Goal: Task Accomplishment & Management: Use online tool/utility

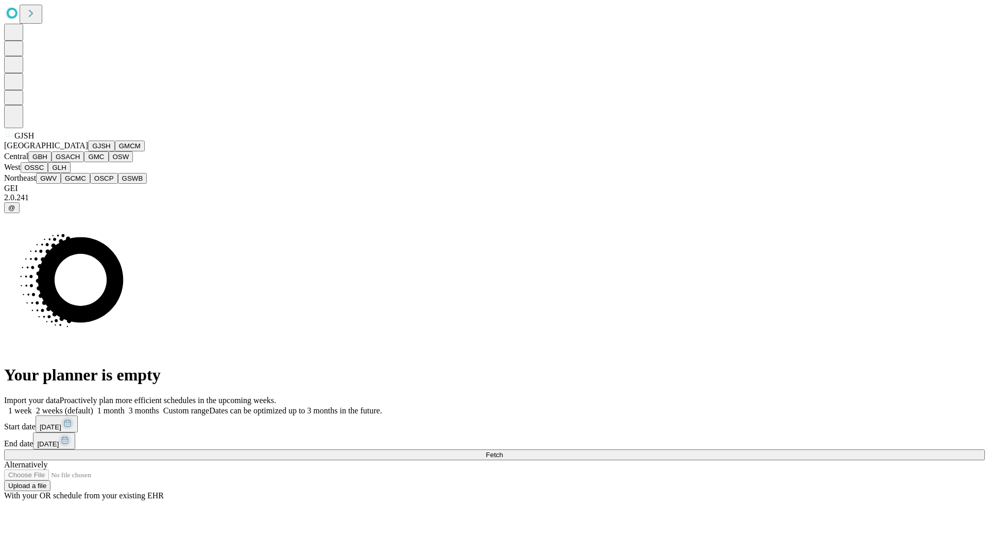
click at [88, 151] on button "GJSH" at bounding box center [101, 146] width 27 height 11
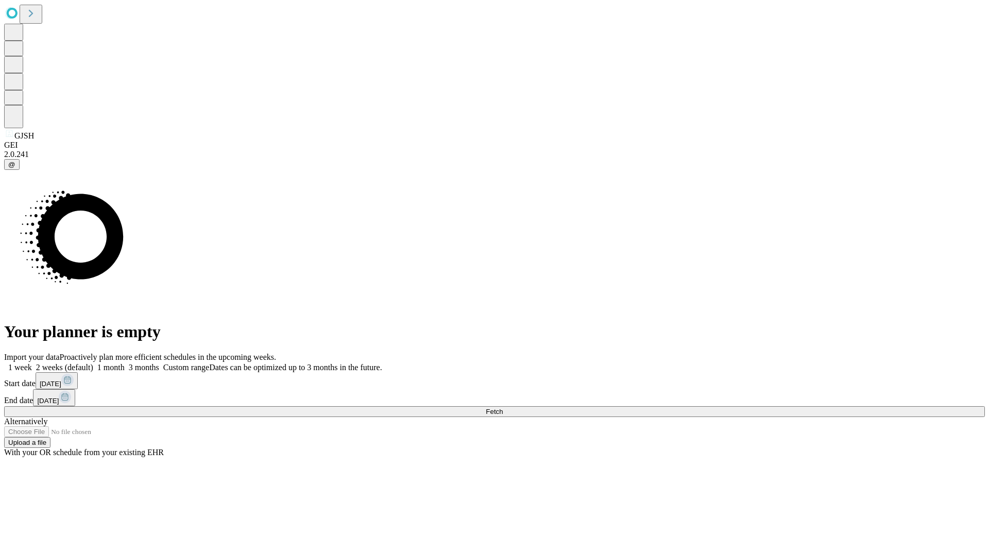
click at [125, 363] on label "1 month" at bounding box center [108, 367] width 31 height 9
click at [503, 408] on span "Fetch" at bounding box center [494, 412] width 17 height 8
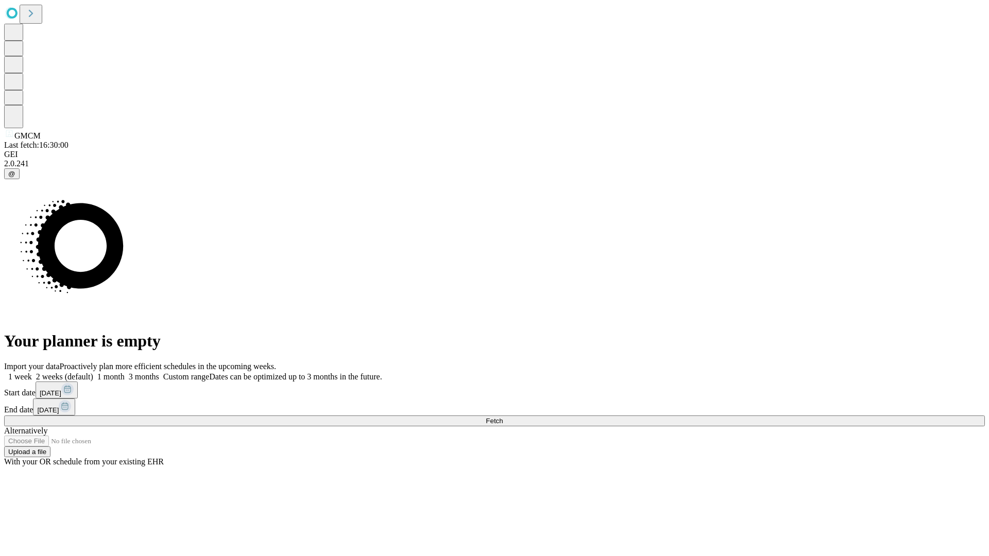
click at [503, 417] on span "Fetch" at bounding box center [494, 421] width 17 height 8
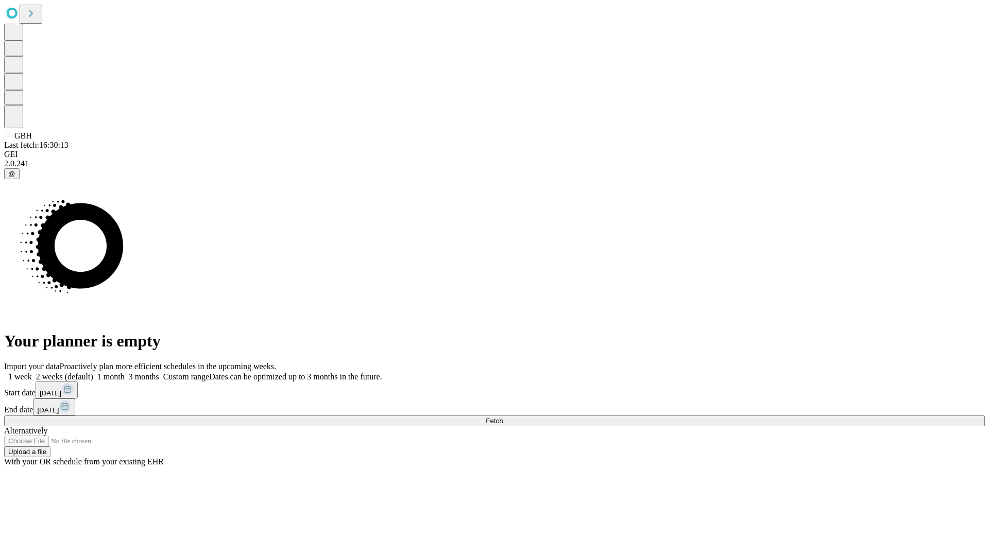
click at [125, 372] on label "1 month" at bounding box center [108, 376] width 31 height 9
click at [503, 417] on span "Fetch" at bounding box center [494, 421] width 17 height 8
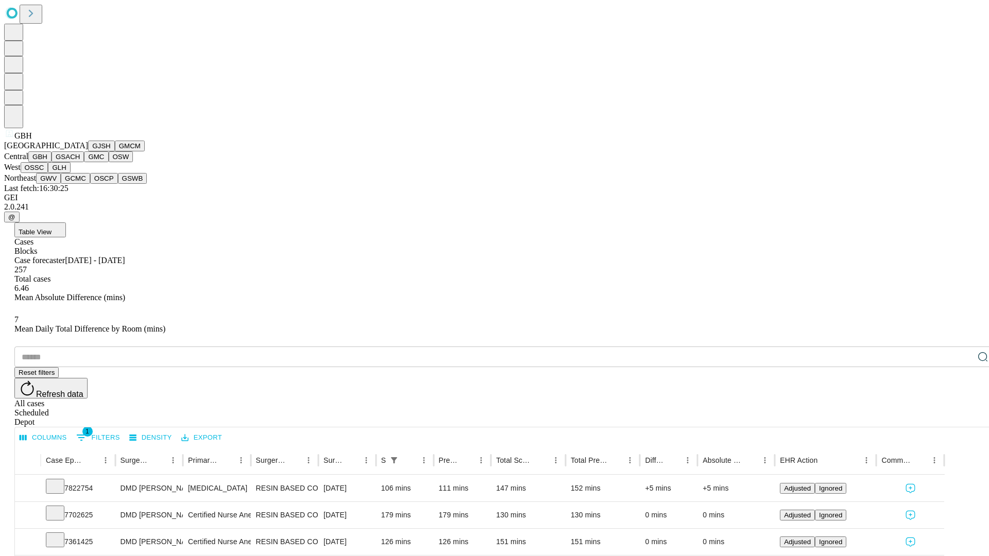
click at [80, 162] on button "GSACH" at bounding box center [68, 156] width 32 height 11
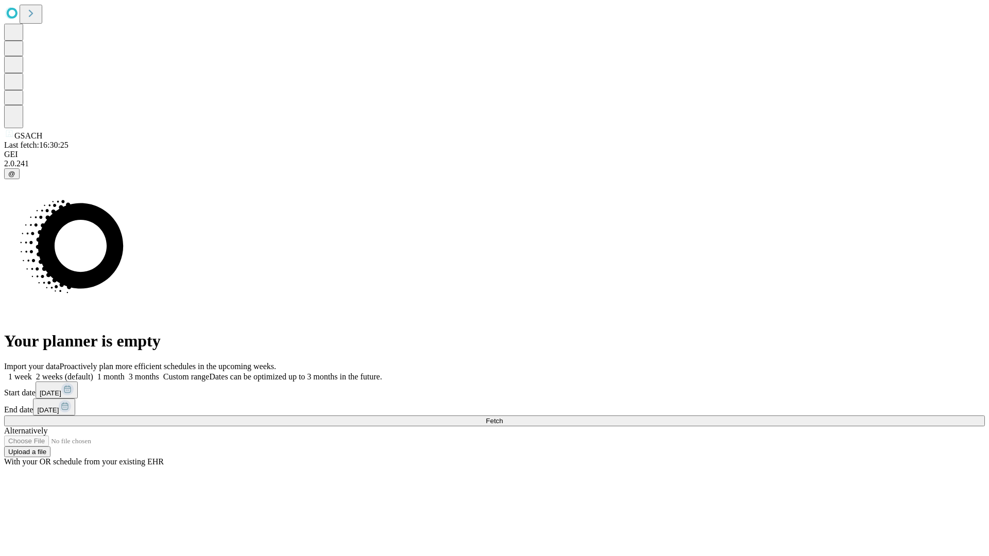
click at [125, 372] on label "1 month" at bounding box center [108, 376] width 31 height 9
click at [503, 417] on span "Fetch" at bounding box center [494, 421] width 17 height 8
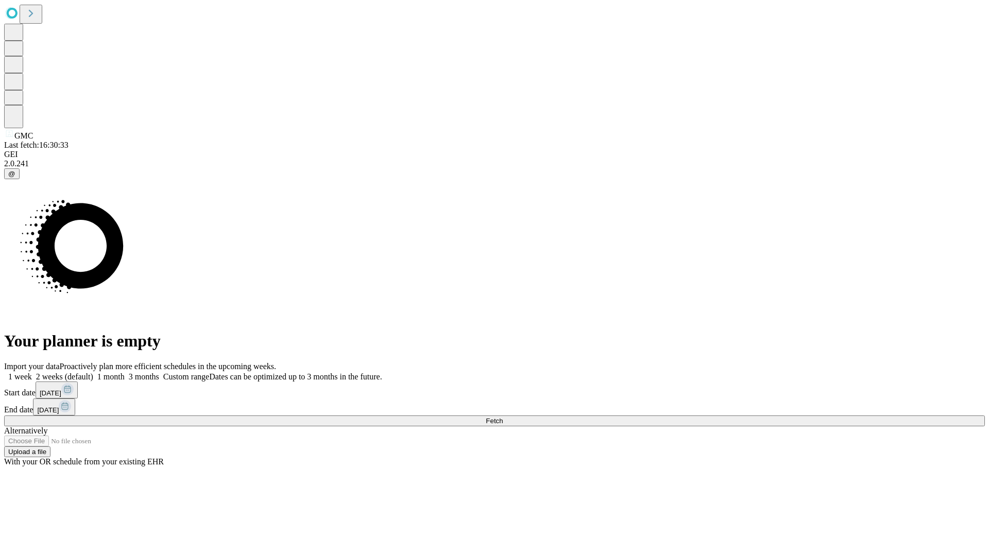
click at [125, 372] on label "1 month" at bounding box center [108, 376] width 31 height 9
click at [503, 417] on span "Fetch" at bounding box center [494, 421] width 17 height 8
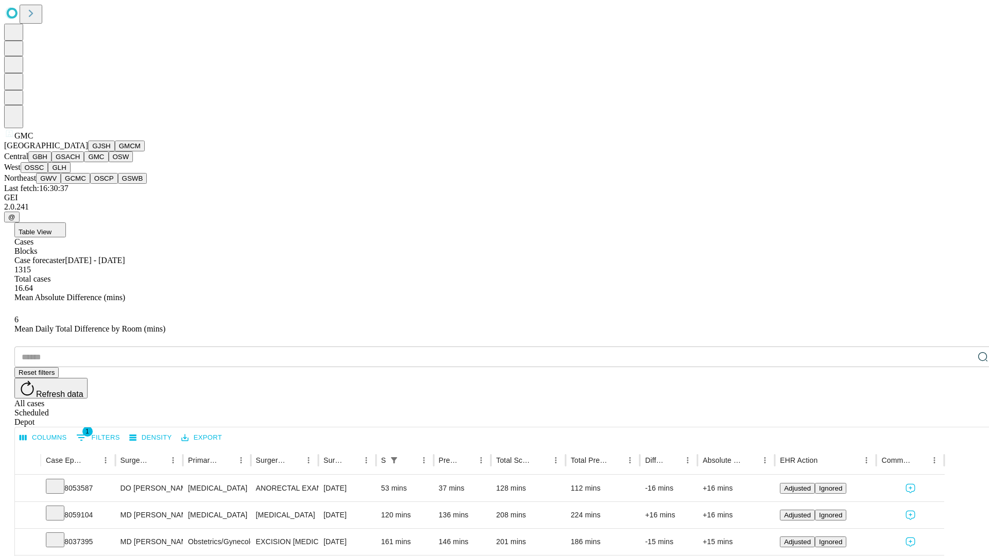
click at [109, 162] on button "OSW" at bounding box center [121, 156] width 25 height 11
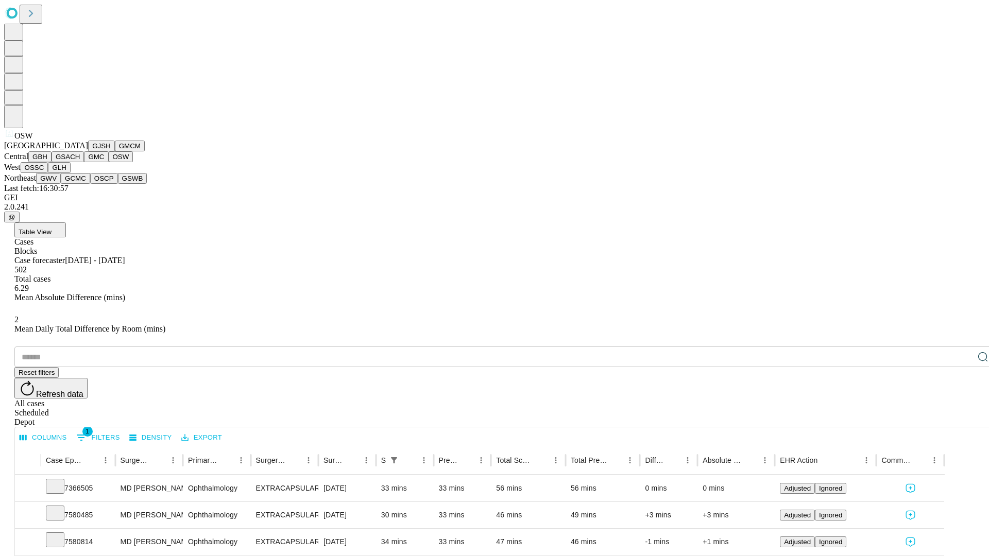
click at [48, 173] on button "OSSC" at bounding box center [35, 167] width 28 height 11
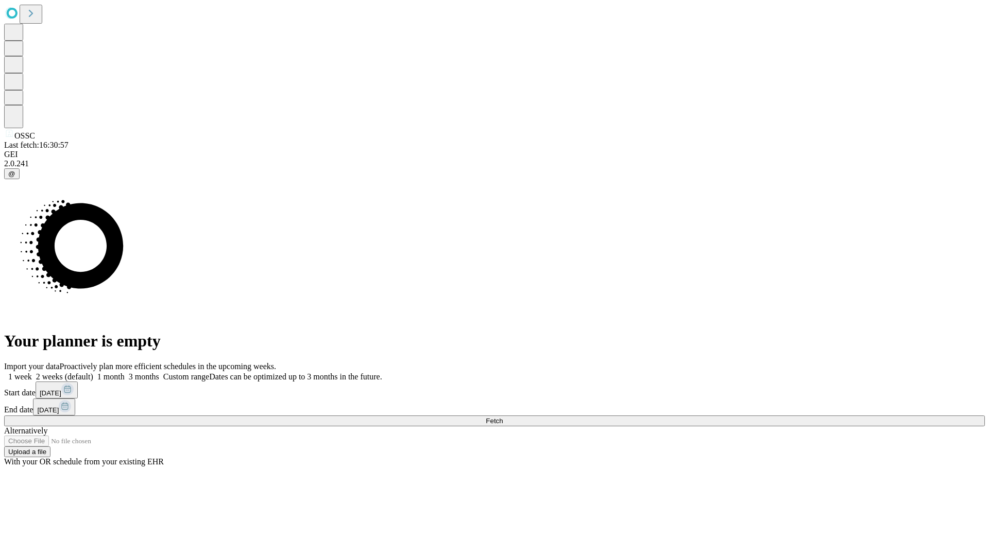
click at [125, 372] on label "1 month" at bounding box center [108, 376] width 31 height 9
click at [503, 417] on span "Fetch" at bounding box center [494, 421] width 17 height 8
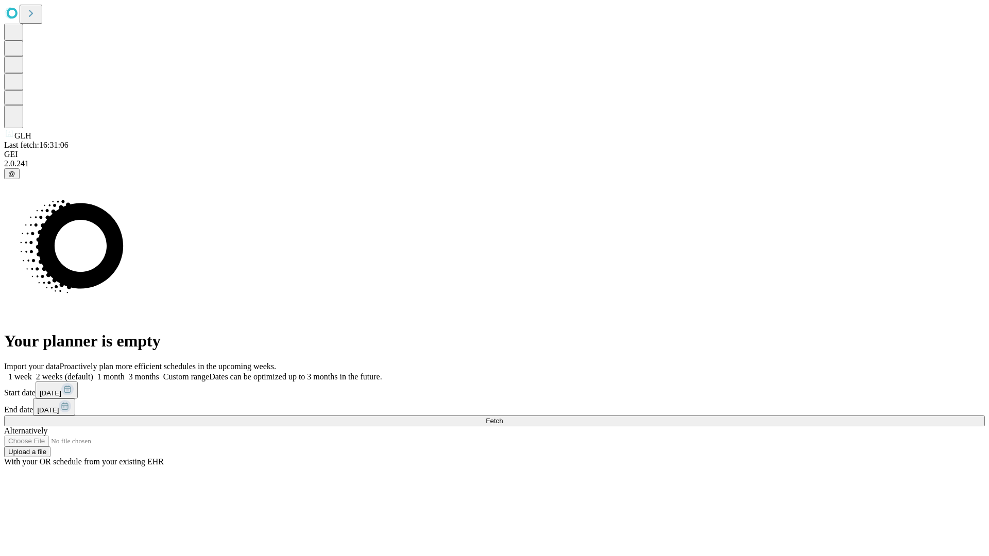
click at [125, 372] on label "1 month" at bounding box center [108, 376] width 31 height 9
click at [503, 417] on span "Fetch" at bounding box center [494, 421] width 17 height 8
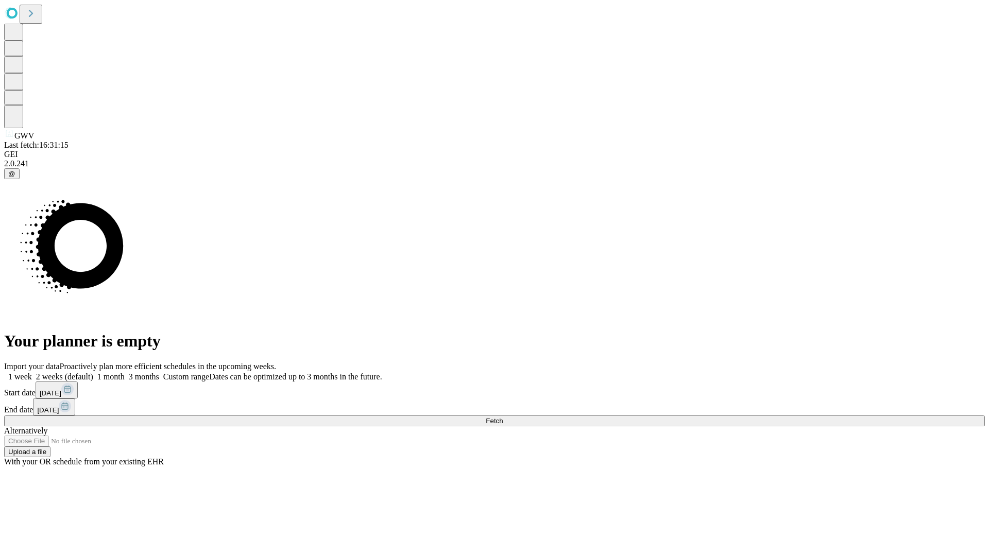
click at [125, 372] on label "1 month" at bounding box center [108, 376] width 31 height 9
click at [503, 417] on span "Fetch" at bounding box center [494, 421] width 17 height 8
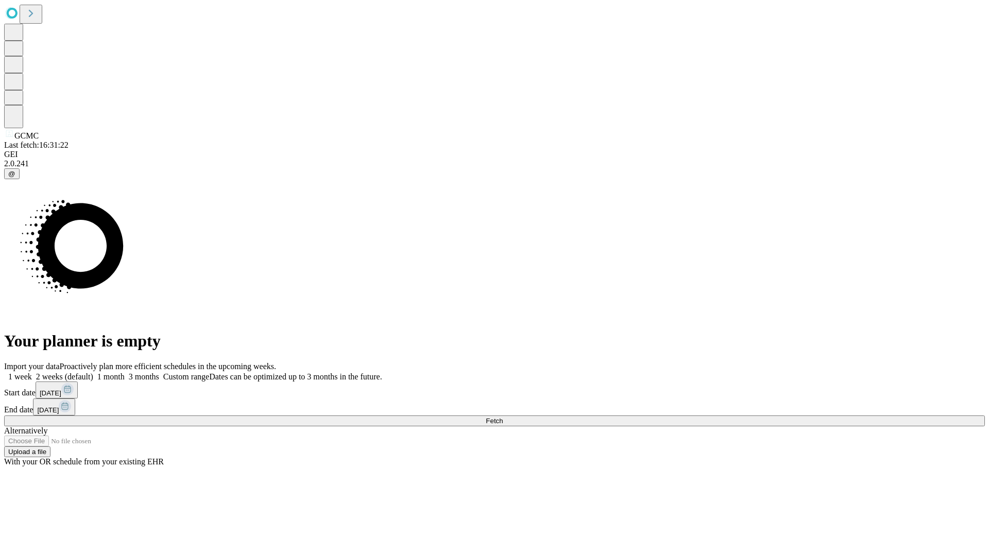
click at [125, 372] on label "1 month" at bounding box center [108, 376] width 31 height 9
click at [503, 417] on span "Fetch" at bounding box center [494, 421] width 17 height 8
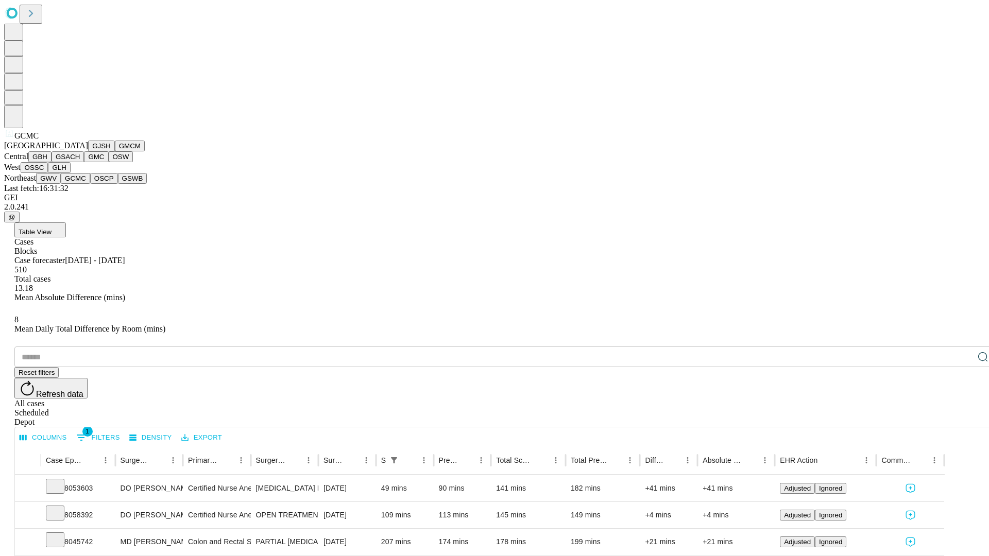
click at [90, 184] on button "OSCP" at bounding box center [104, 178] width 28 height 11
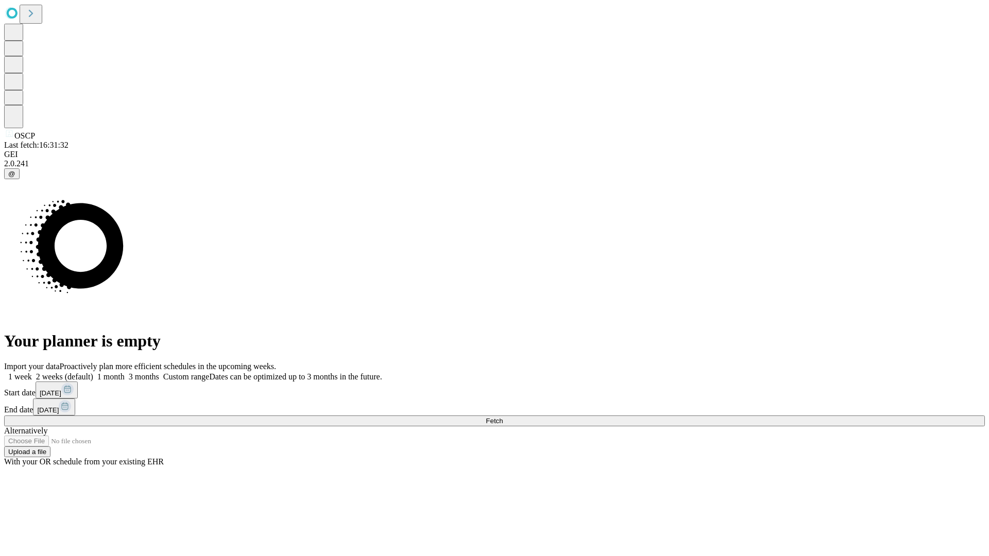
click at [125, 372] on label "1 month" at bounding box center [108, 376] width 31 height 9
click at [503, 417] on span "Fetch" at bounding box center [494, 421] width 17 height 8
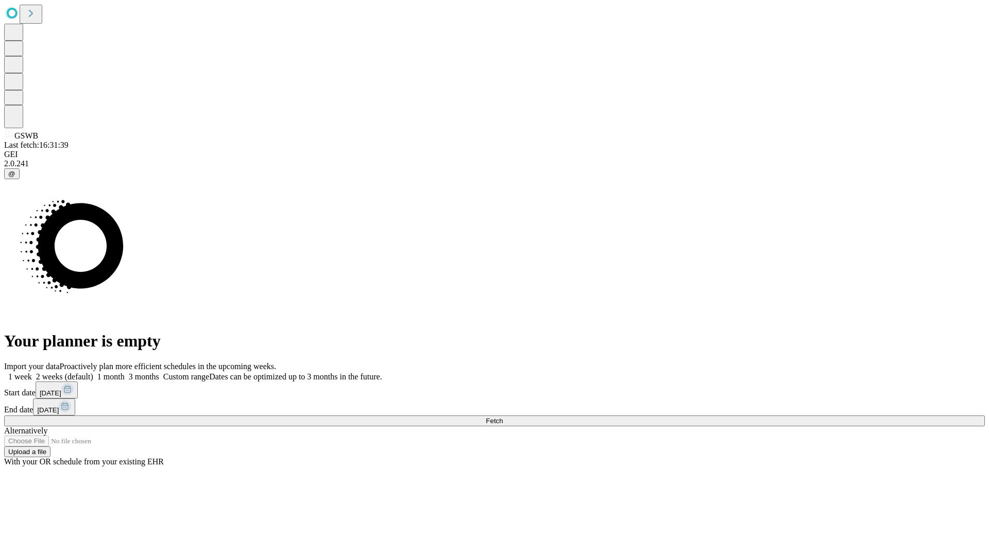
click at [125, 372] on label "1 month" at bounding box center [108, 376] width 31 height 9
click at [503, 417] on span "Fetch" at bounding box center [494, 421] width 17 height 8
